Goal: Information Seeking & Learning: Learn about a topic

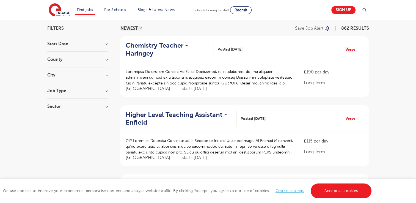
scroll to position [40, 0]
click at [104, 71] on section "Start Date October 135 November 116 [DATE] [DATE] Show more County [GEOGRAPHIC_…" at bounding box center [77, 77] width 60 height 73
click at [105, 74] on h3 "City" at bounding box center [77, 75] width 60 height 4
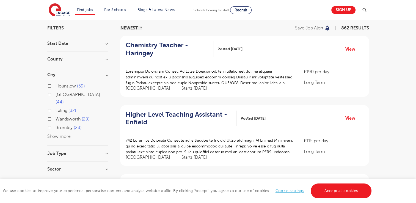
click at [63, 134] on button "Show more" at bounding box center [58, 136] width 23 height 5
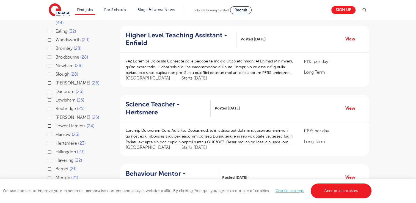
scroll to position [117, 0]
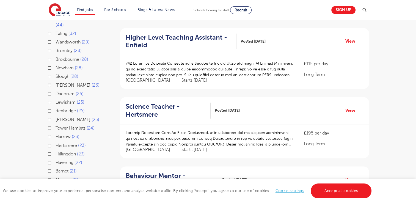
click at [49, 116] on div "[PERSON_NAME] 25" at bounding box center [77, 120] width 60 height 9
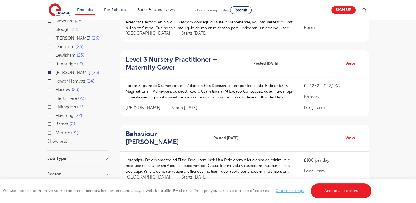
scroll to position [164, 0]
click at [50, 129] on div "Merton 21" at bounding box center [77, 133] width 60 height 9
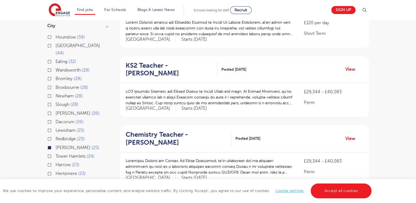
scroll to position [87, 0]
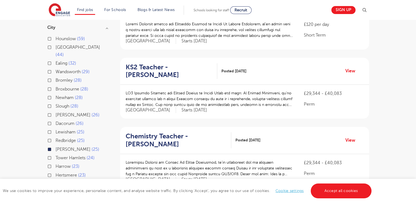
click at [52, 77] on div "Bromley 28" at bounding box center [77, 81] width 60 height 9
click at [56, 68] on label "Wandsworth 29" at bounding box center [73, 71] width 34 height 7
click at [56, 69] on input "Wandsworth 29" at bounding box center [58, 71] width 4 height 4
checkbox input "true"
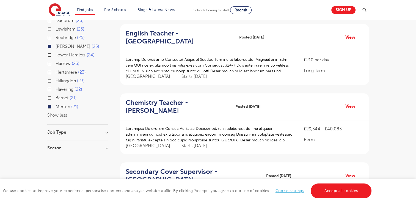
scroll to position [190, 0]
click at [351, 102] on link "View" at bounding box center [352, 105] width 14 height 7
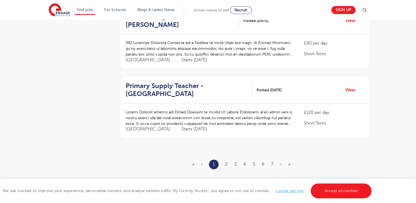
scroll to position [626, 0]
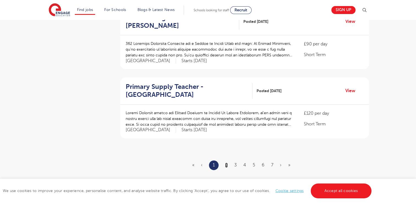
click at [227, 162] on link "2" at bounding box center [226, 164] width 2 height 5
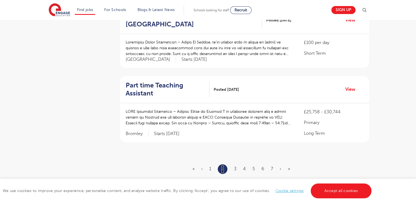
scroll to position [0, 0]
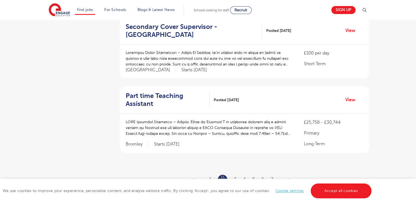
scroll to position [615, 0]
click at [234, 177] on link "3" at bounding box center [235, 179] width 2 height 5
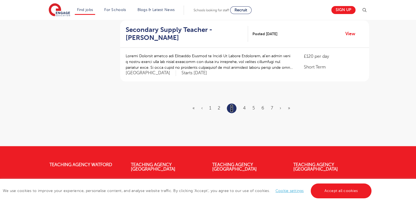
scroll to position [688, 0]
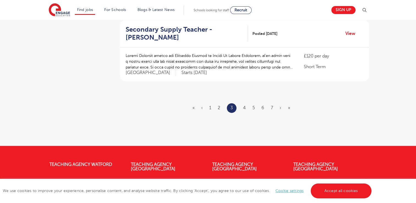
click at [220, 107] on ul "« ‹ 1 2 3 4 5 6 7 › »" at bounding box center [244, 108] width 104 height 10
click at [218, 107] on link "2" at bounding box center [219, 107] width 2 height 5
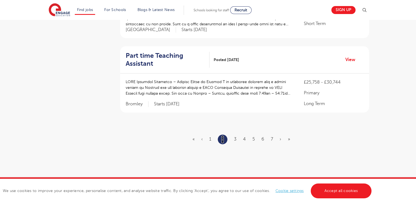
scroll to position [656, 0]
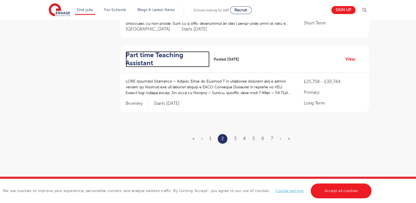
click at [163, 51] on h2 "Part time Teaching Assistant" at bounding box center [166, 59] width 80 height 16
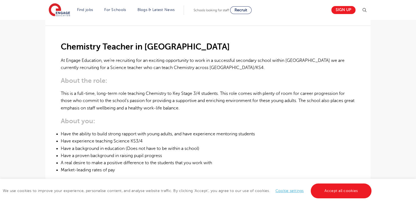
scroll to position [134, 0]
